Goal: Contribute content

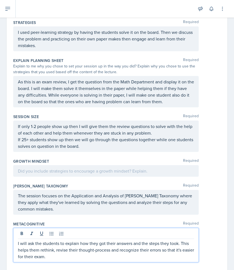
click at [87, 169] on p at bounding box center [106, 171] width 176 height 7
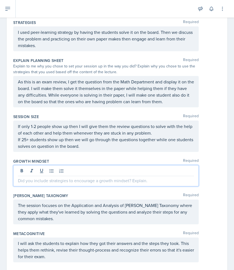
scroll to position [231, 0]
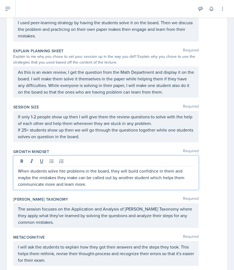
click at [64, 172] on p "When students solve hte problems in the board, they will build confidnce in the…" at bounding box center [106, 178] width 176 height 20
click at [152, 171] on p "When students solve the problems in the board, they will build confidnce in the…" at bounding box center [106, 178] width 176 height 20
drag, startPoint x: 65, startPoint y: 185, endPoint x: 89, endPoint y: 184, distance: 24.2
click at [89, 184] on p "When students solve the problems in the board, they will build confidence in th…" at bounding box center [106, 178] width 176 height 20
click at [76, 186] on p "When students solve the problems in the board, they will build confidence in th…" at bounding box center [106, 178] width 176 height 20
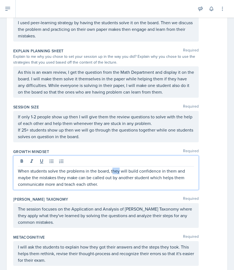
drag, startPoint x: 112, startPoint y: 171, endPoint x: 120, endPoint y: 172, distance: 7.7
click at [120, 172] on p "When students solve the problems in the board, they will build confidence in th…" at bounding box center [106, 178] width 176 height 20
click at [123, 172] on p "When students solve the problems in the board, it will build confidence in them…" at bounding box center [106, 178] width 176 height 20
drag, startPoint x: 164, startPoint y: 172, endPoint x: 182, endPoint y: 172, distance: 17.9
click at [182, 172] on p "When students solve the problems in the board, it will help build confidence in…" at bounding box center [106, 178] width 176 height 20
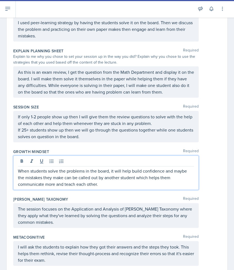
click at [71, 179] on p "When students solve the problems in the board, it will help build confidence an…" at bounding box center [106, 178] width 176 height 20
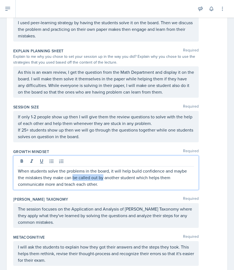
drag, startPoint x: 66, startPoint y: 178, endPoint x: 96, endPoint y: 180, distance: 29.8
click at [96, 180] on p "When students solve the problems in the board, it will help build confidence an…" at bounding box center [106, 178] width 176 height 20
click at [81, 179] on p "When students solve the problems in the board, it will help build confidence an…" at bounding box center [106, 178] width 176 height 20
click at [103, 179] on p "When students solve the problems in the board, it will help build confidence an…" at bounding box center [106, 178] width 176 height 20
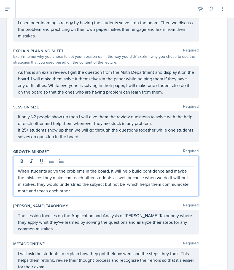
click at [72, 184] on p "When students solve the problems in the board, it will help build confidence an…" at bounding box center [106, 181] width 176 height 26
drag, startPoint x: 113, startPoint y: 185, endPoint x: 124, endPoint y: 185, distance: 10.8
click at [124, 185] on p "When students solve the problems in the board, it will help build confidence an…" at bounding box center [106, 181] width 176 height 26
drag, startPoint x: 51, startPoint y: 192, endPoint x: 65, endPoint y: 192, distance: 13.8
click at [65, 192] on p "When students solve the problems in the board, it will help build confidence an…" at bounding box center [106, 181] width 176 height 26
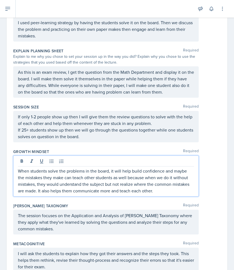
click at [156, 192] on p "When students solve the problems in the board, it will help build confidence an…" at bounding box center [106, 181] width 176 height 26
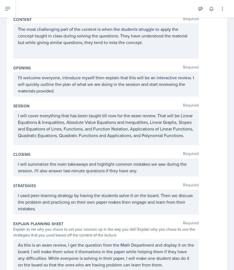
scroll to position [60, 0]
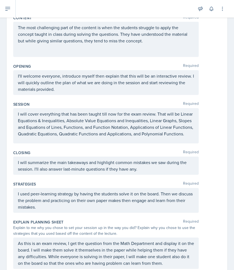
click at [94, 77] on p "I'll welcome everyone, introduce myself then explain that this will be an inter…" at bounding box center [106, 83] width 176 height 20
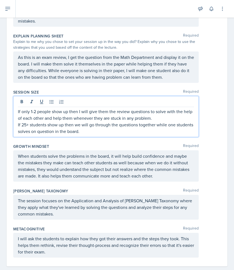
scroll to position [256, 0]
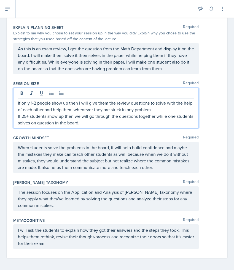
click at [35, 122] on p "If 25+ students show up then we will go through the questions together while on…" at bounding box center [106, 119] width 176 height 13
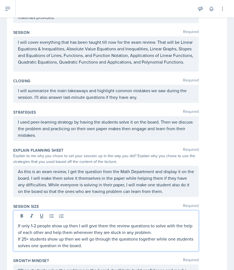
scroll to position [0, 0]
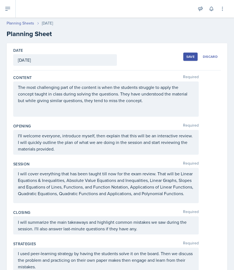
click at [189, 55] on div "Save" at bounding box center [190, 57] width 8 height 4
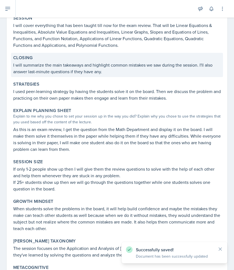
scroll to position [169, 0]
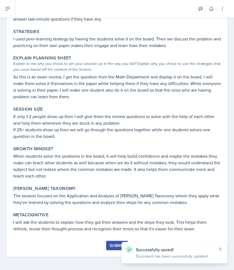
click at [117, 246] on div "Submit" at bounding box center [117, 246] width 15 height 4
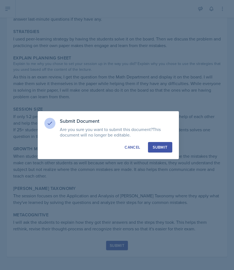
click at [162, 147] on div "Submit" at bounding box center [160, 148] width 15 height 6
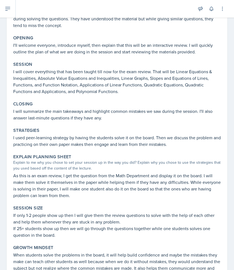
scroll to position [0, 0]
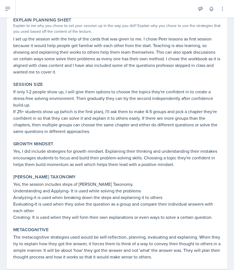
scroll to position [258, 0]
